Goal: Share content

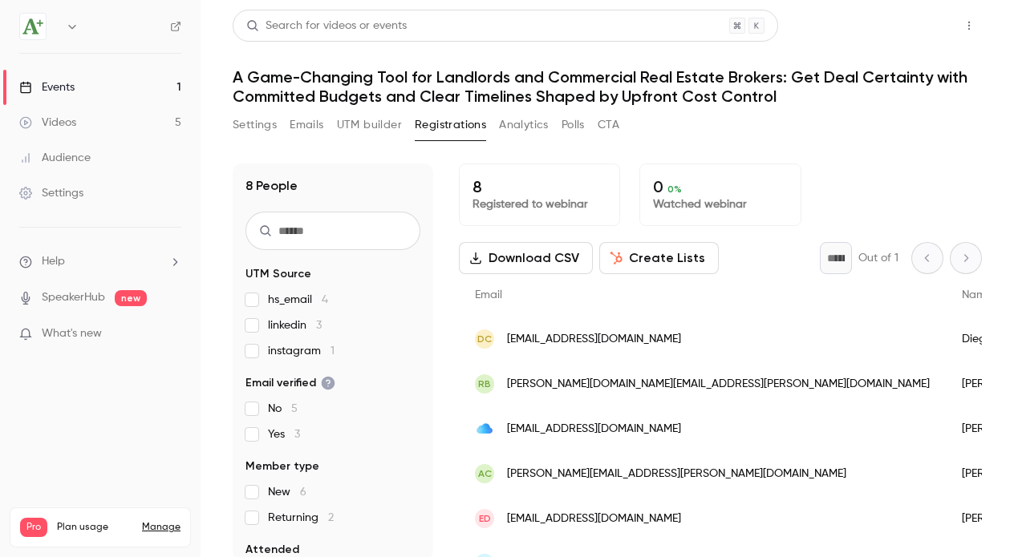
click at [909, 20] on button "Share" at bounding box center [911, 26] width 63 height 32
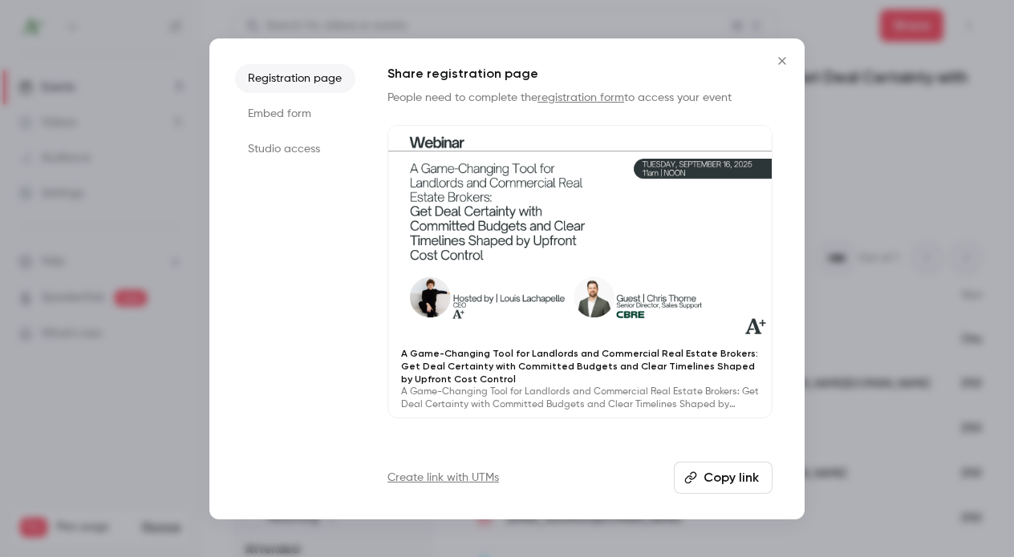
click at [666, 223] on div at bounding box center [579, 234] width 383 height 216
click at [778, 63] on icon "Close" at bounding box center [781, 61] width 19 height 13
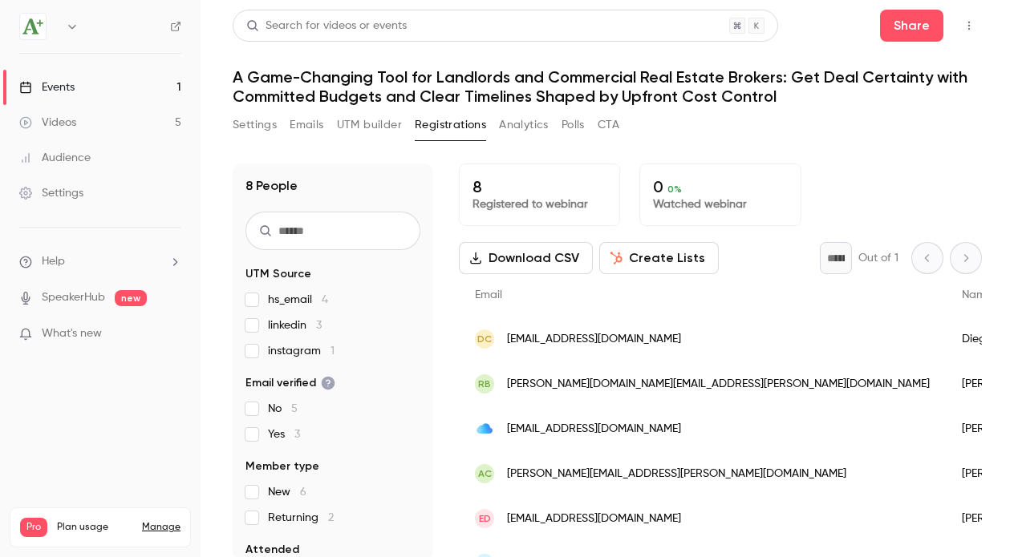
click at [354, 128] on button "UTM builder" at bounding box center [369, 125] width 65 height 26
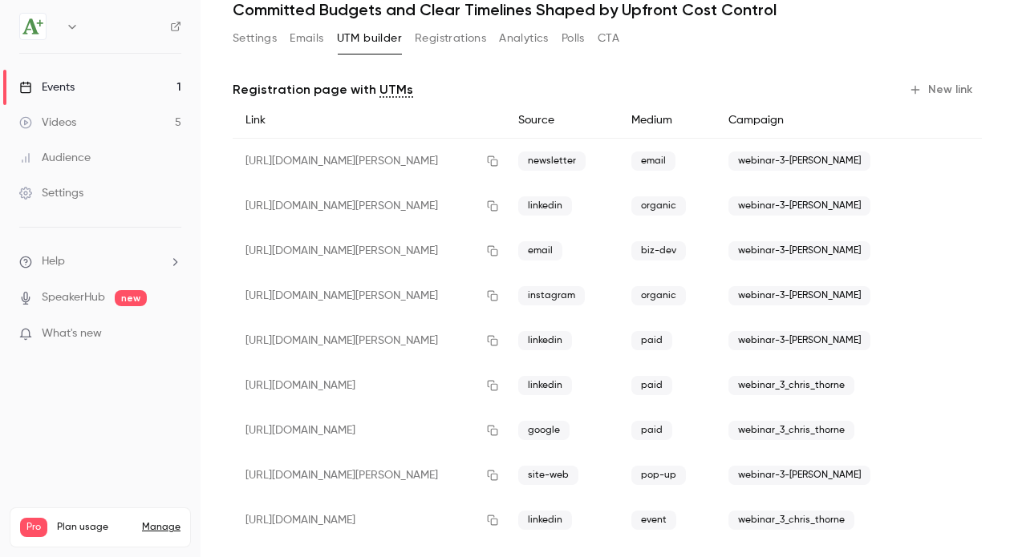
scroll to position [107, 0]
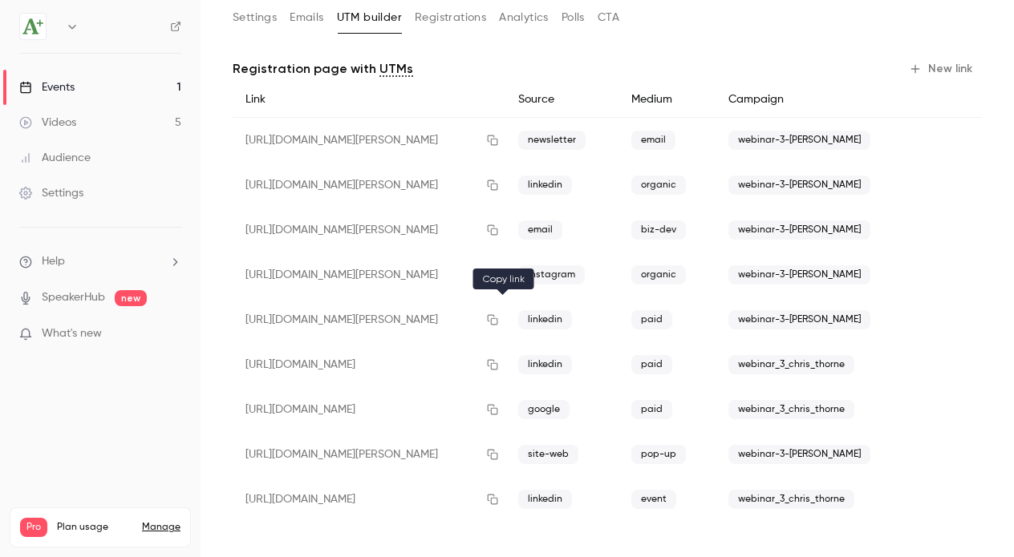
click at [499, 322] on icon "button" at bounding box center [492, 319] width 13 height 11
